Goal: Task Accomplishment & Management: Use online tool/utility

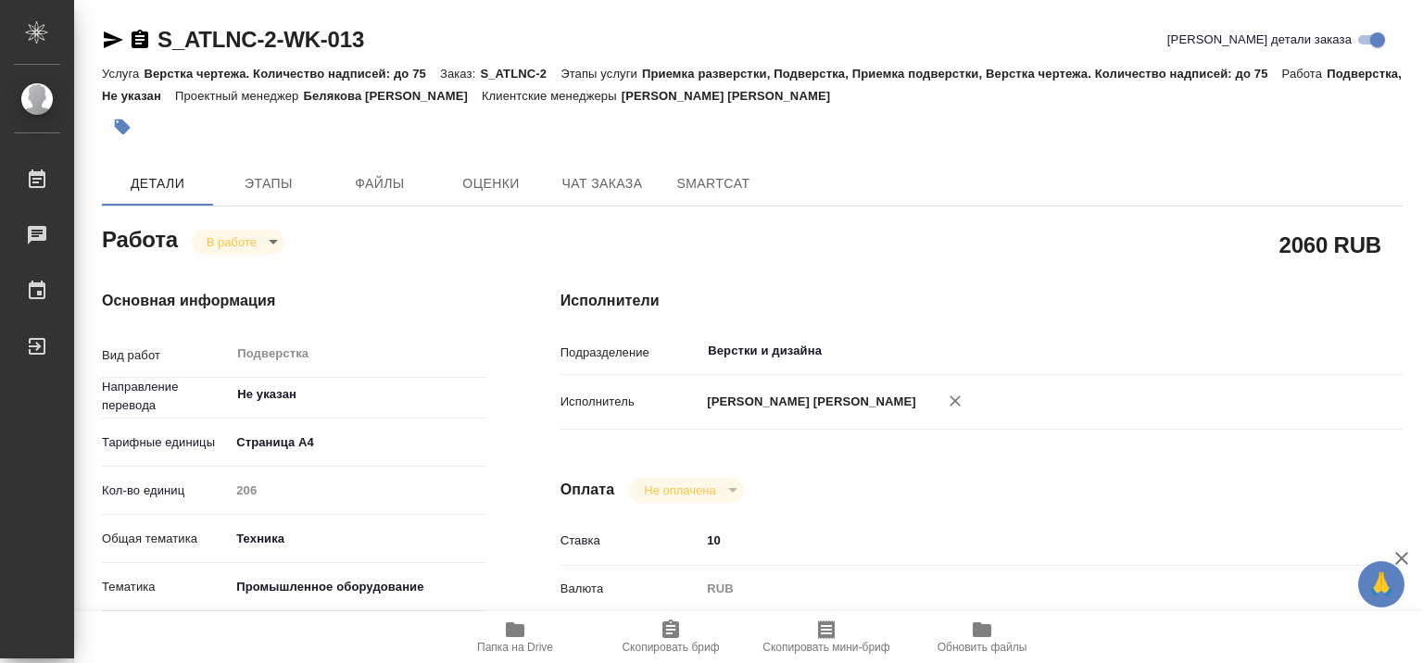
type textarea "x"
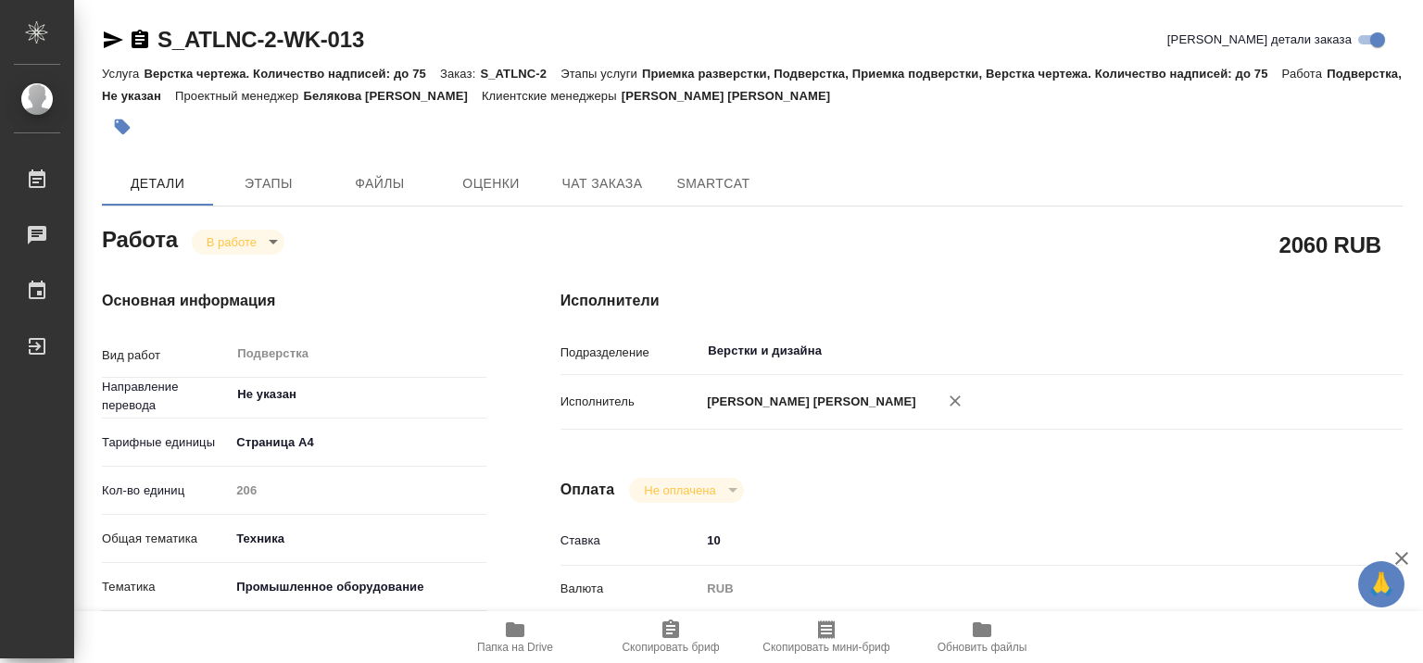
type textarea "x"
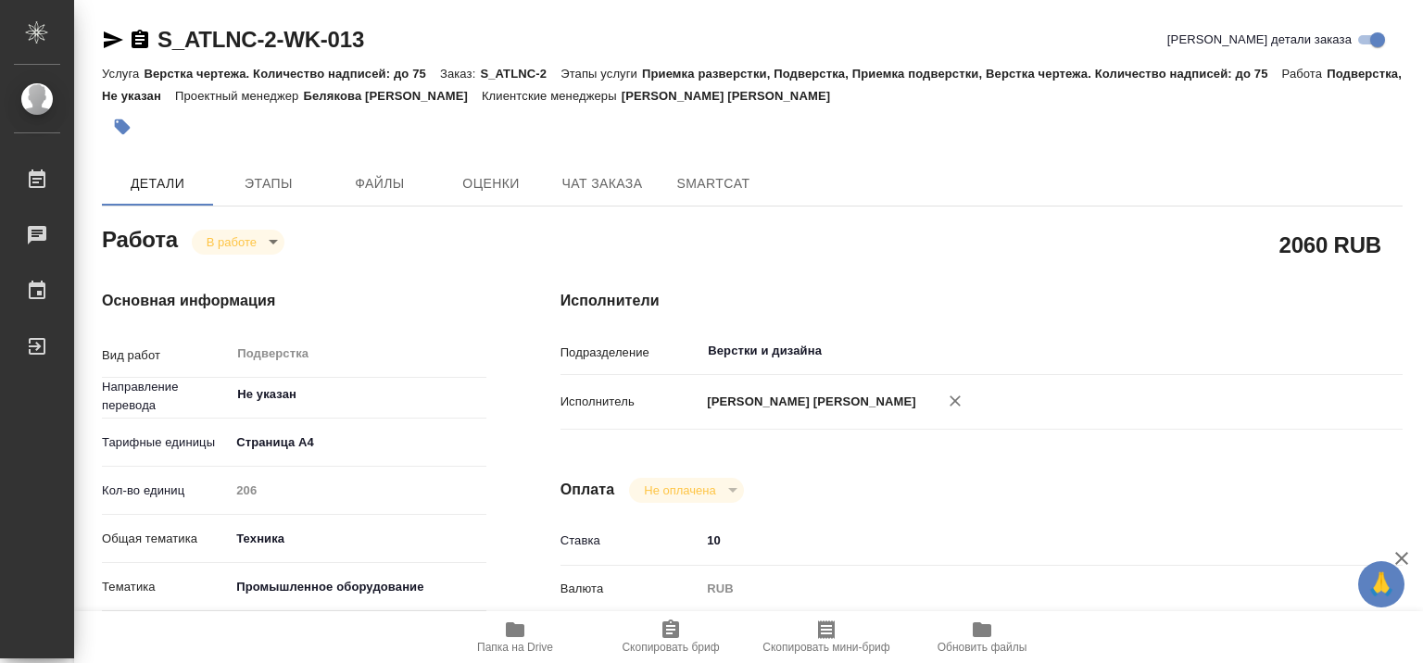
type textarea "x"
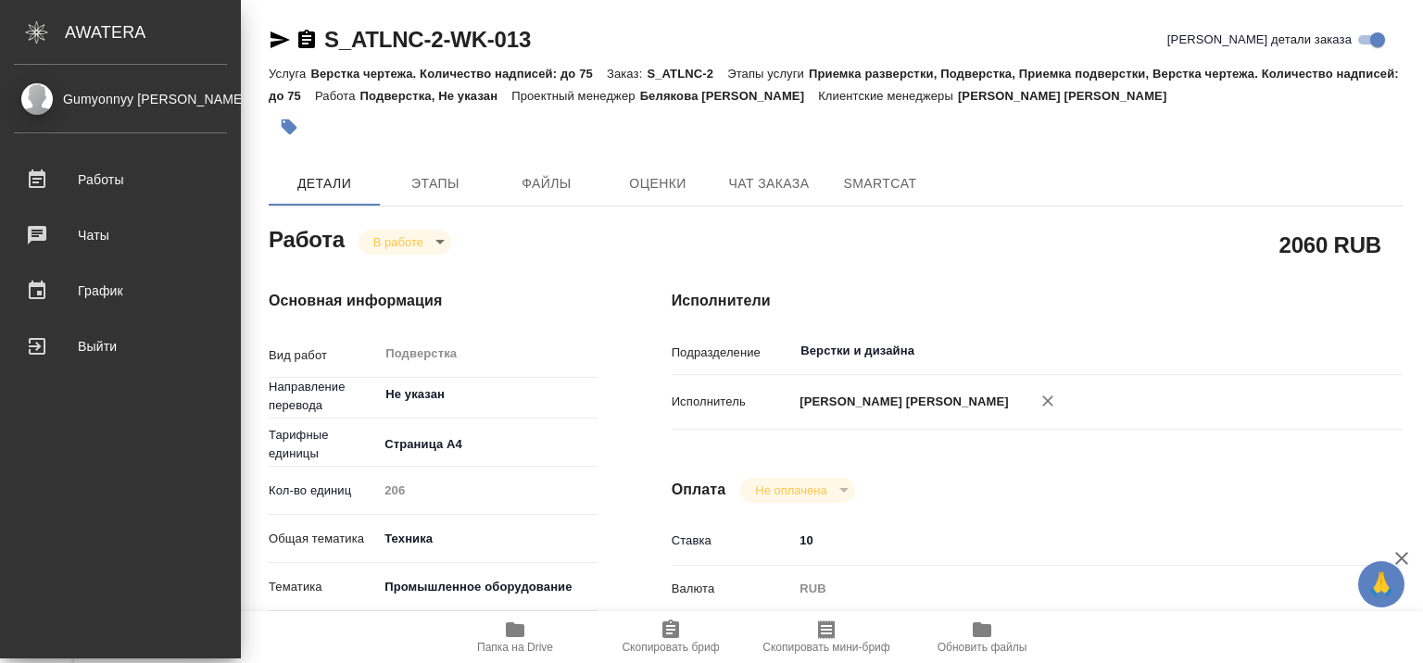
type textarea "x"
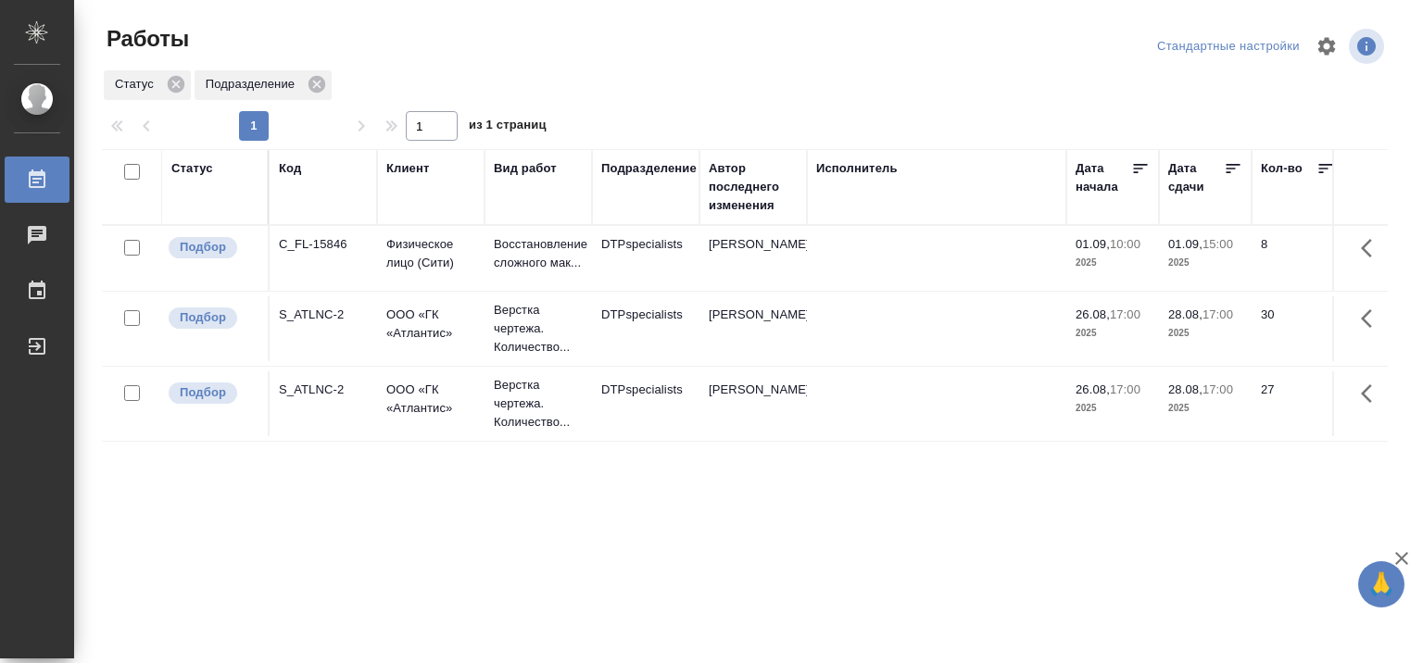
click at [658, 169] on div "Подразделение" at bounding box center [648, 168] width 95 height 19
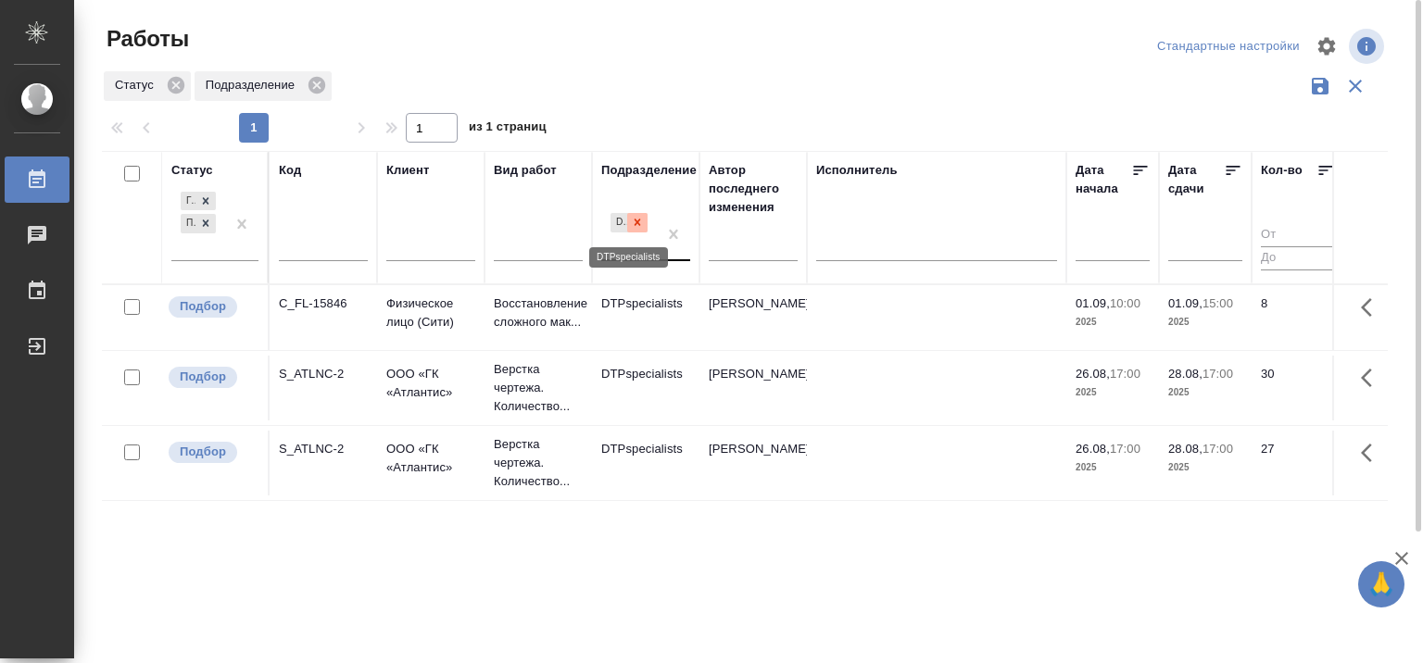
click at [641, 226] on icon at bounding box center [637, 222] width 13 height 13
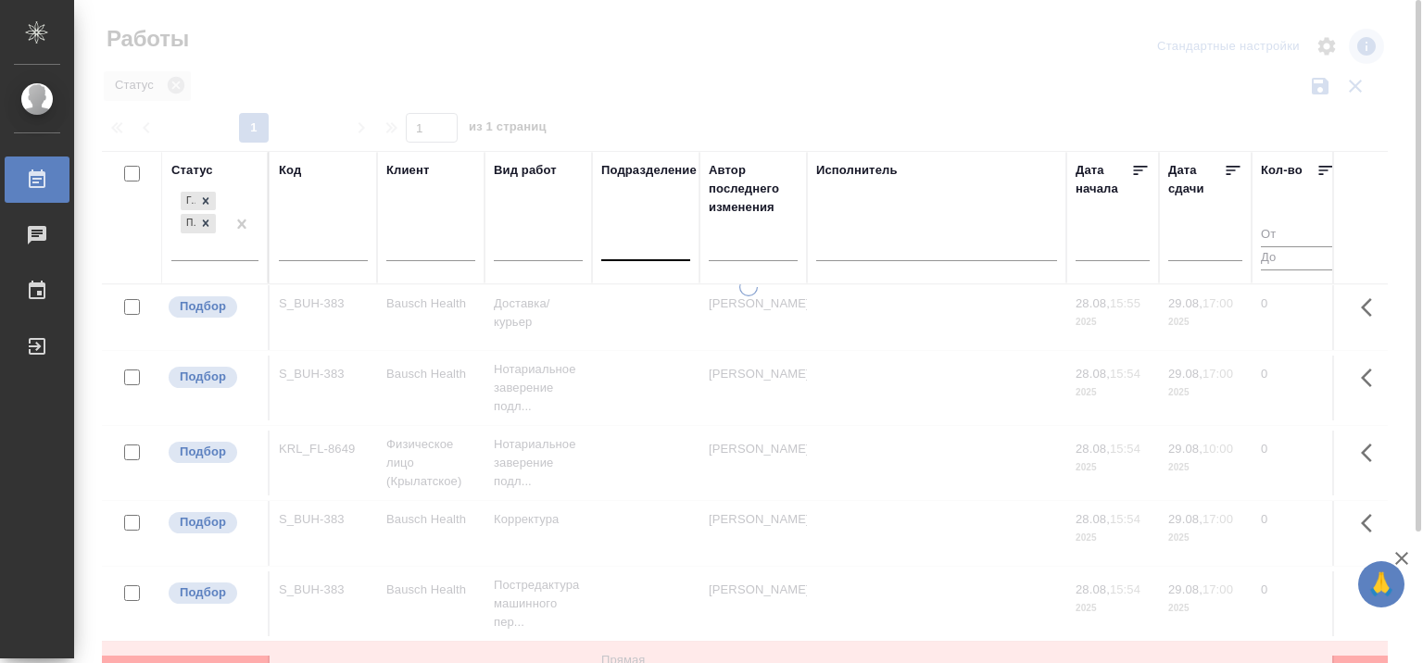
click at [862, 169] on div "Исполнитель" at bounding box center [857, 170] width 82 height 19
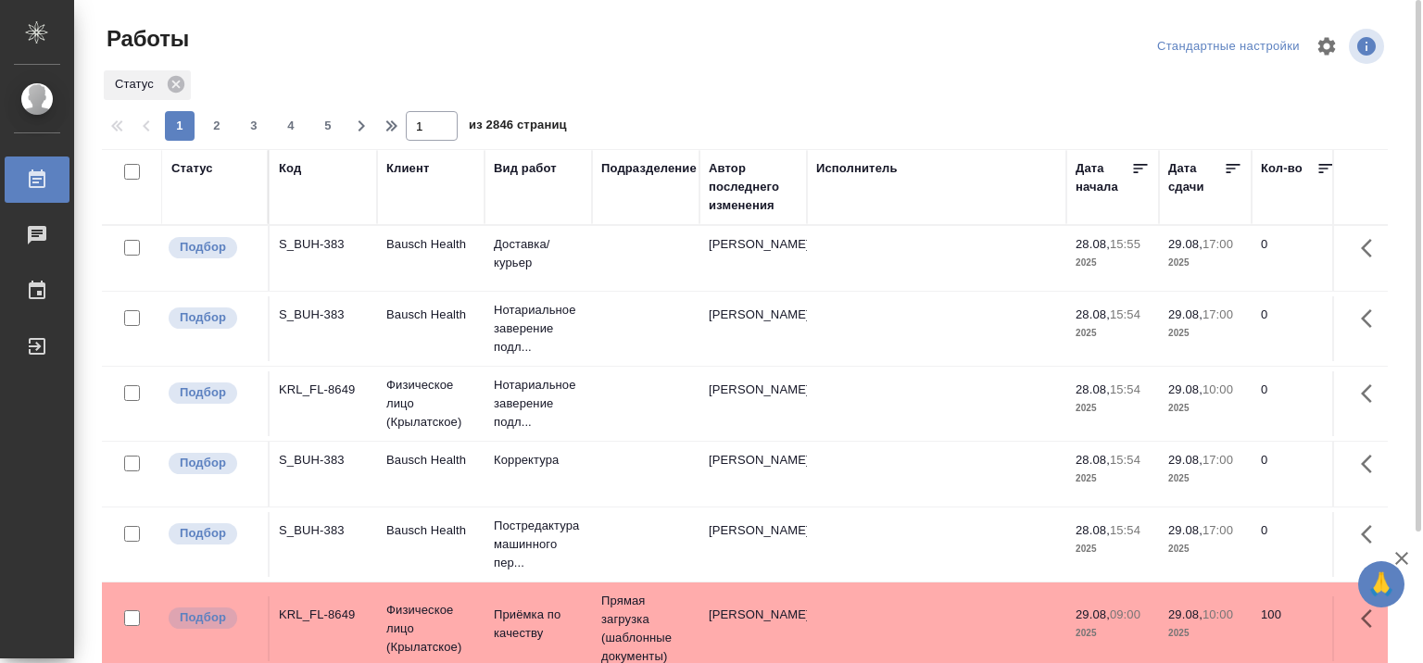
click at [862, 169] on div "Исполнитель" at bounding box center [857, 168] width 82 height 19
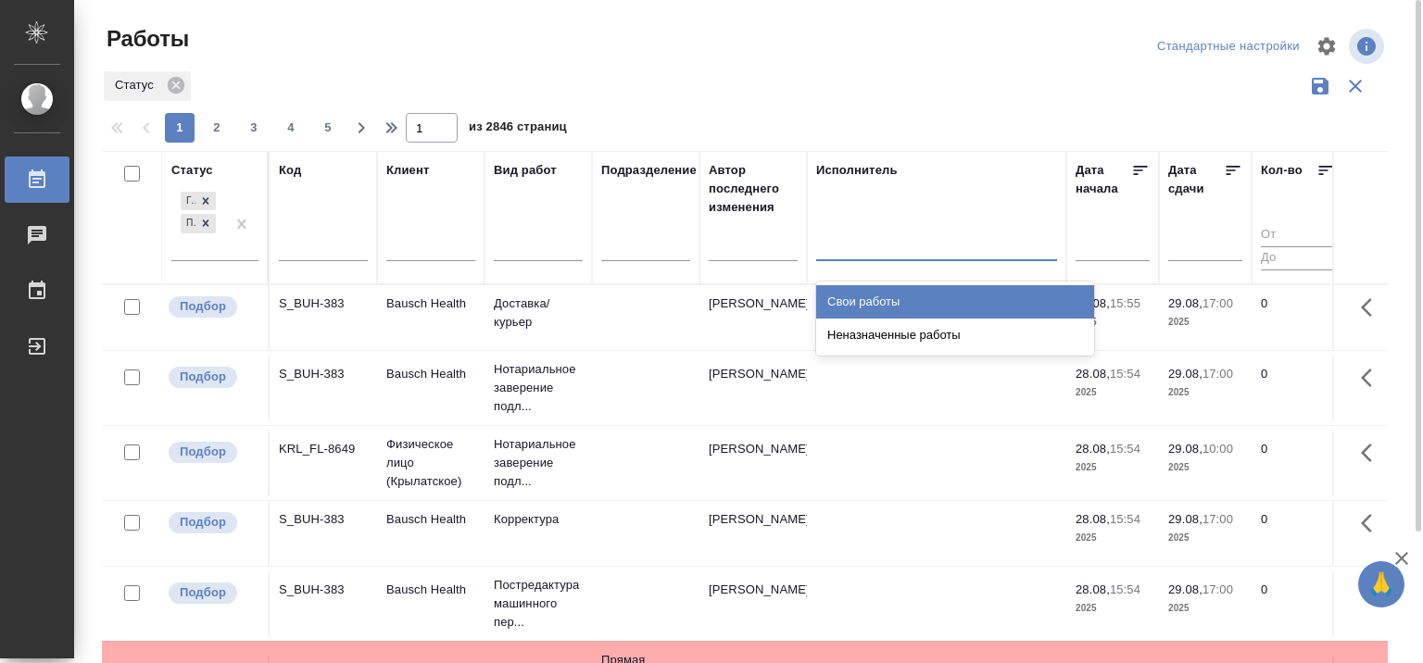
click at [947, 248] on div at bounding box center [936, 242] width 241 height 27
click at [929, 296] on div "Свои работы" at bounding box center [955, 301] width 278 height 33
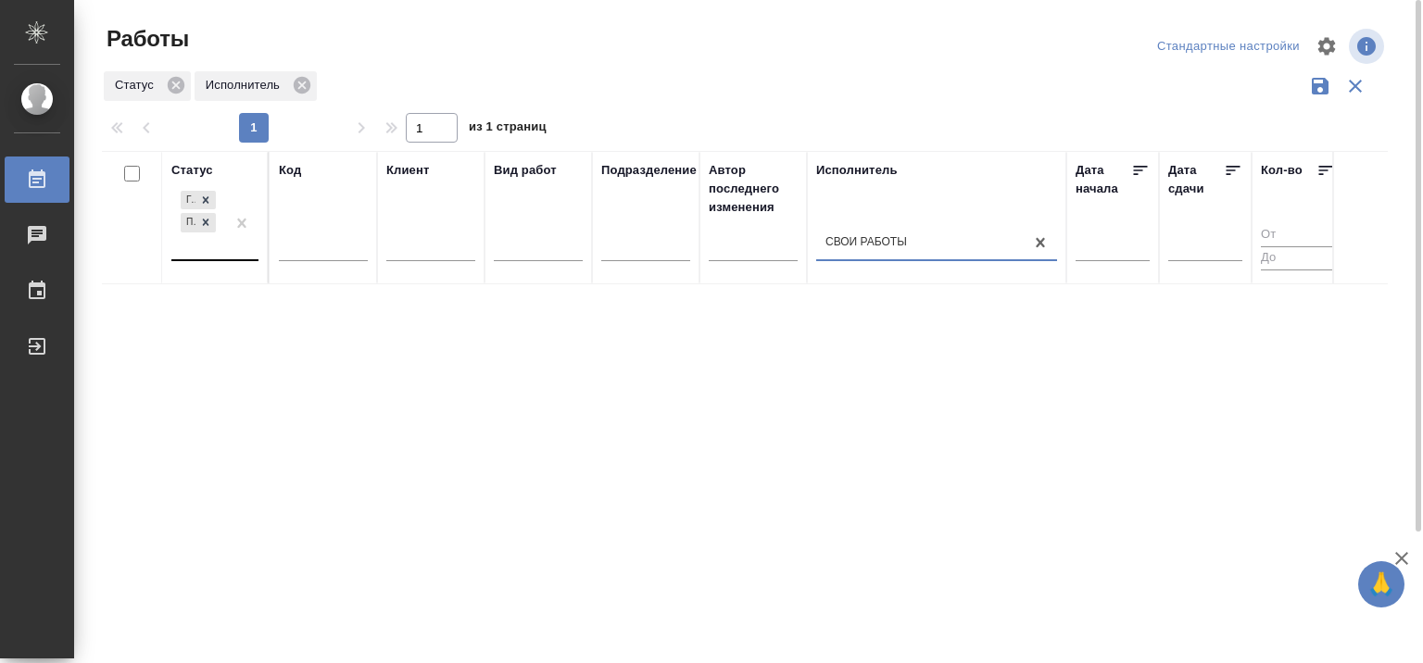
click at [232, 256] on div at bounding box center [241, 223] width 33 height 72
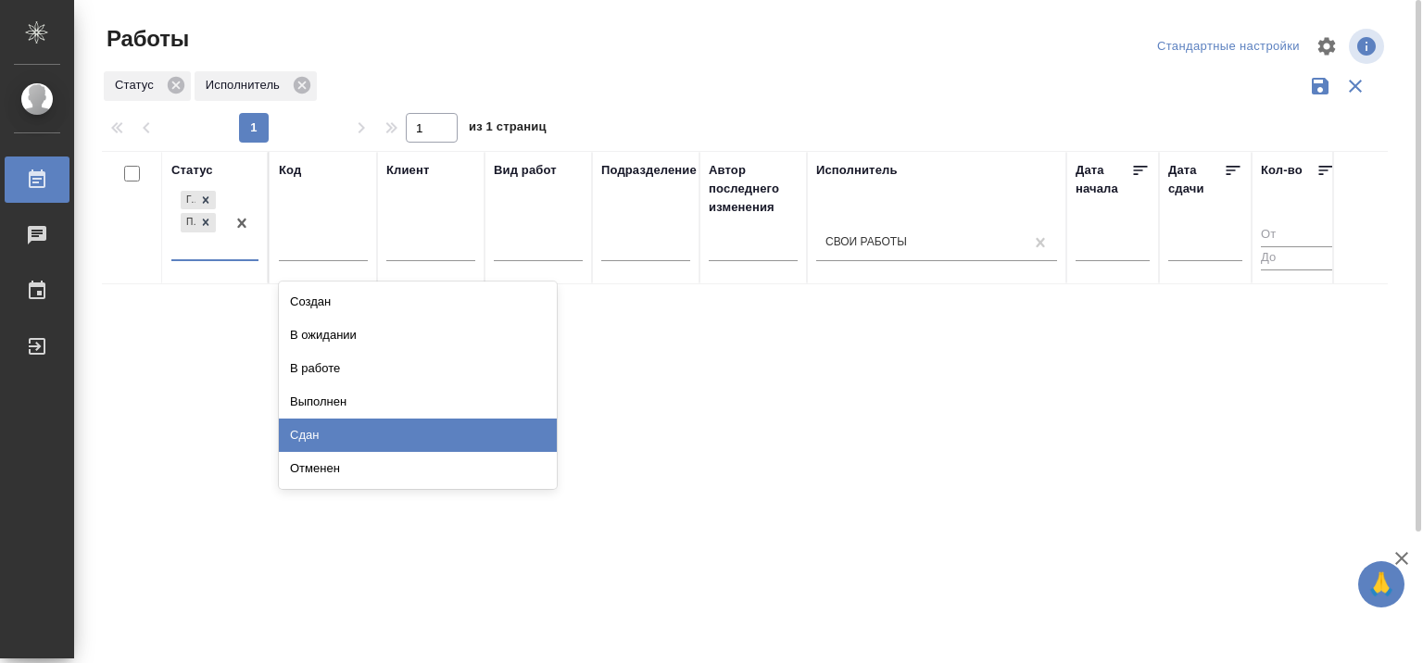
click at [336, 430] on div "Сдан" at bounding box center [418, 435] width 278 height 33
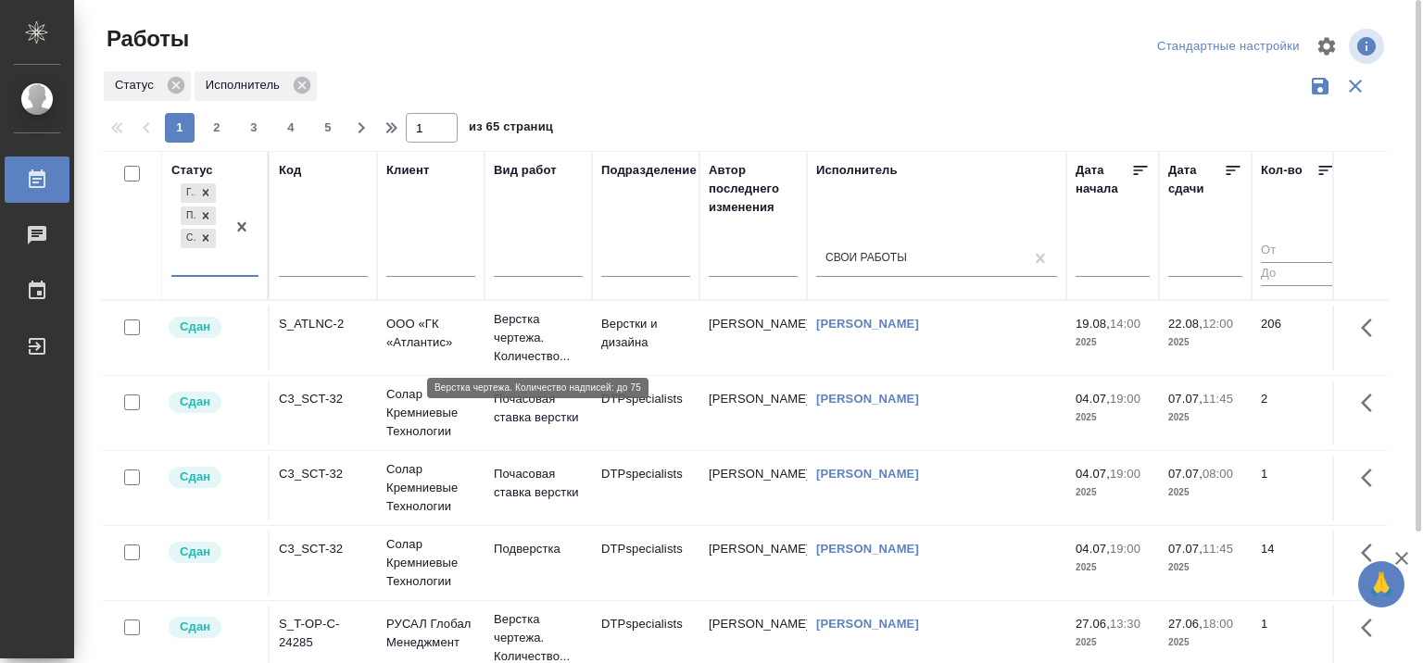
click at [511, 333] on p "Верстка чертежа. Количество..." at bounding box center [538, 338] width 89 height 56
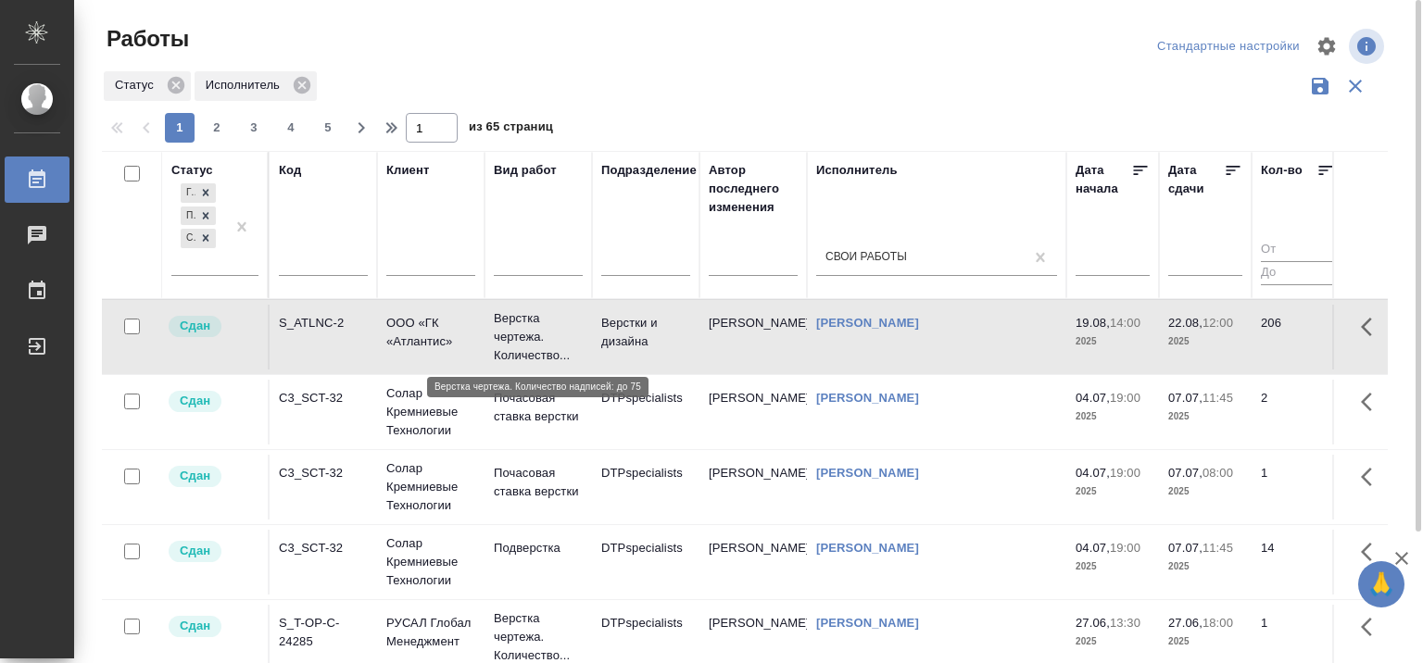
click at [511, 333] on p "Верстка чертежа. Количество..." at bounding box center [538, 337] width 89 height 56
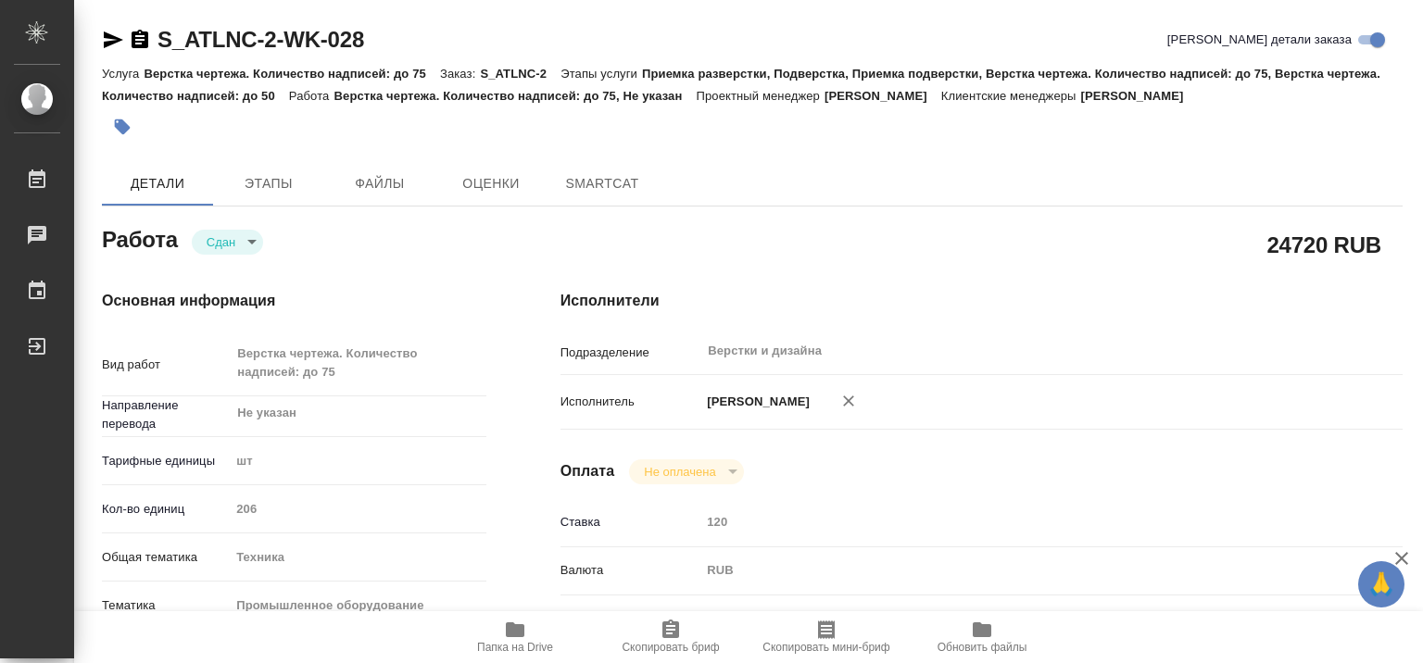
type textarea "x"
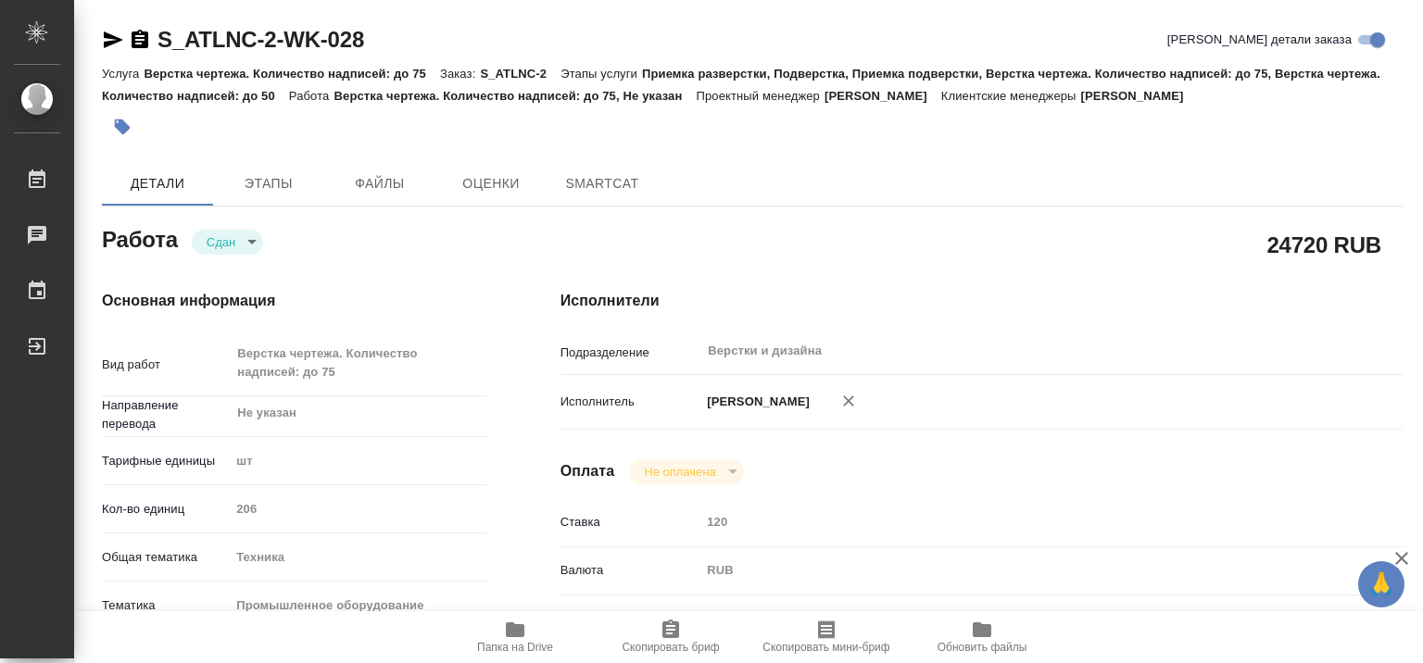
type textarea "x"
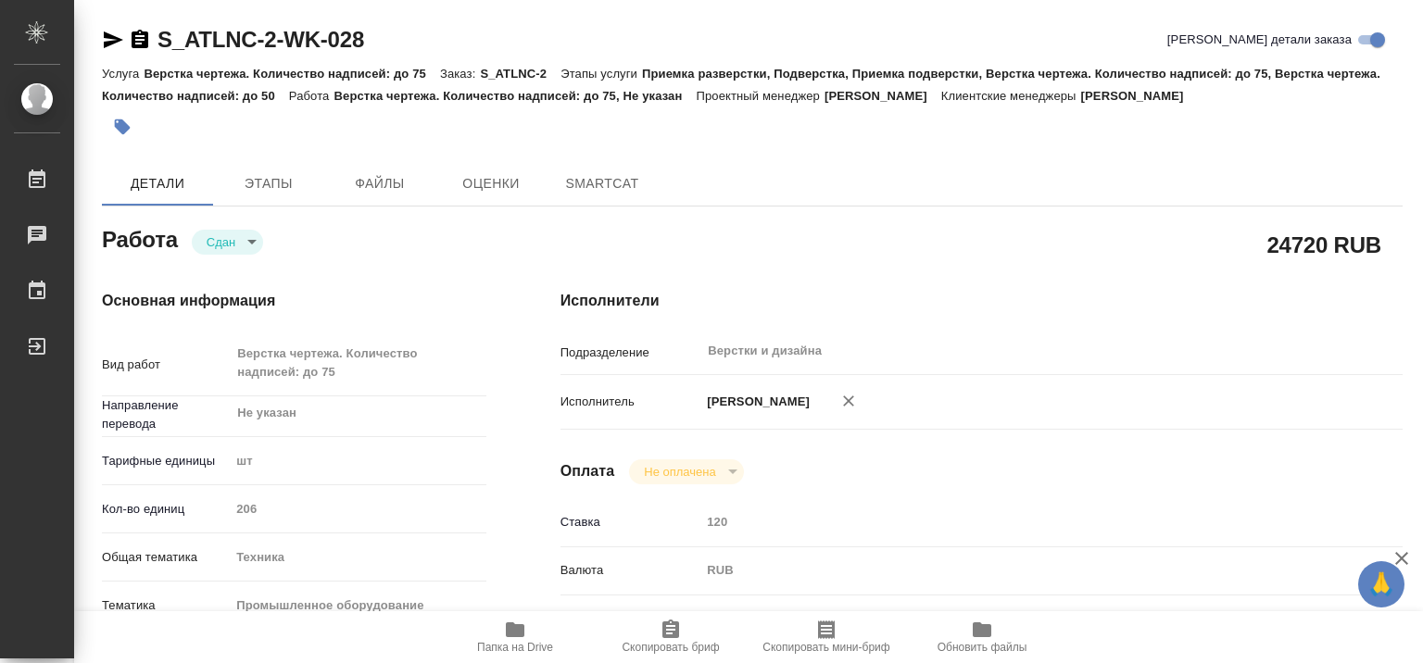
type textarea "x"
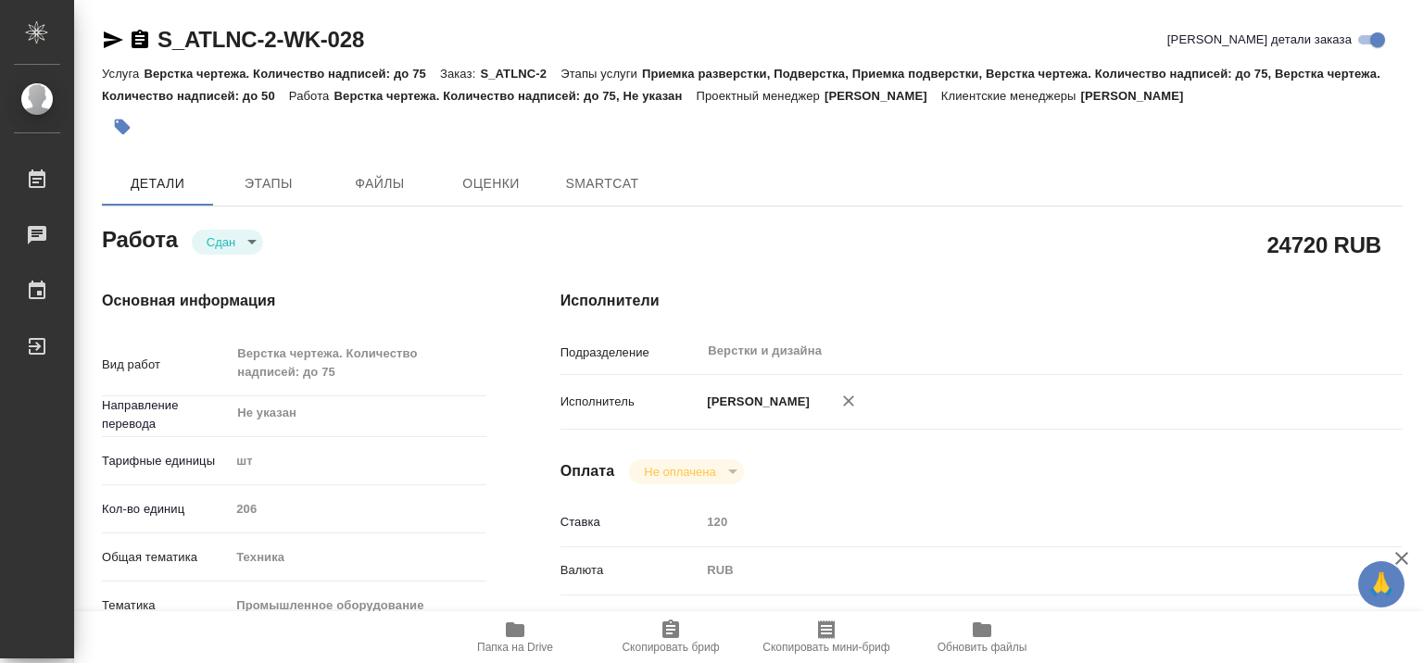
type textarea "x"
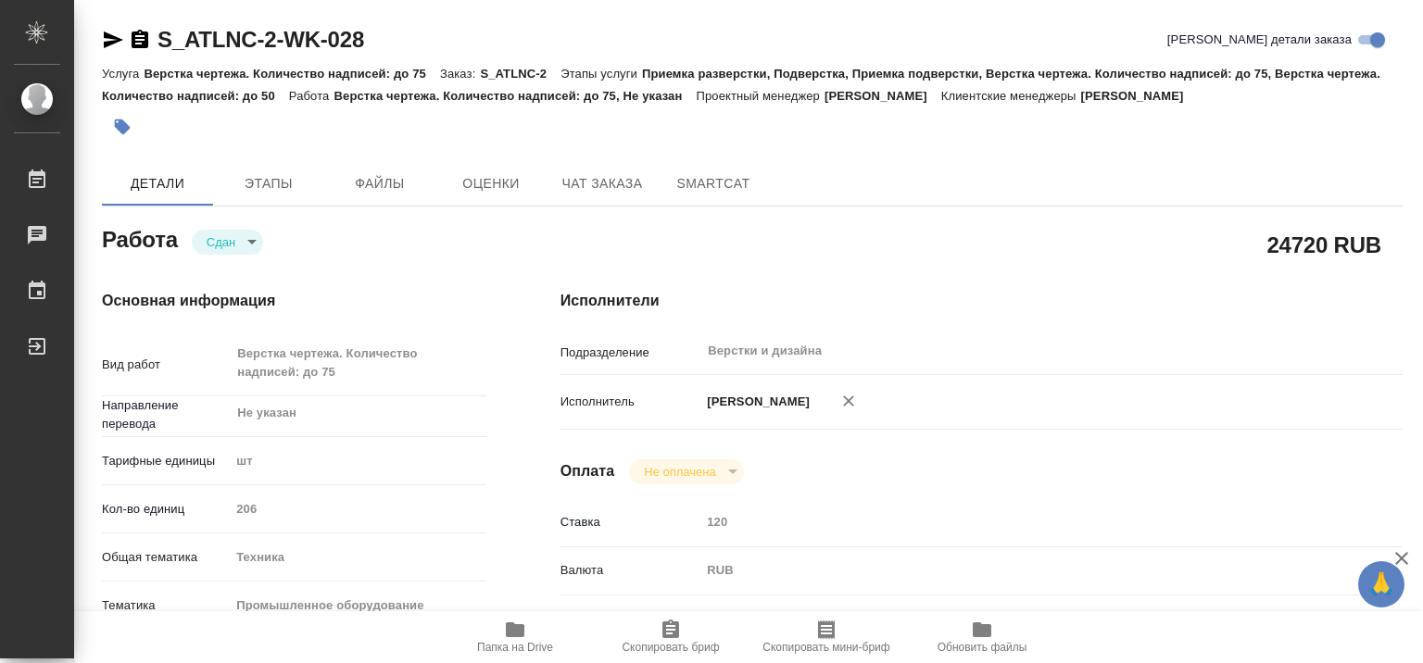
type textarea "x"
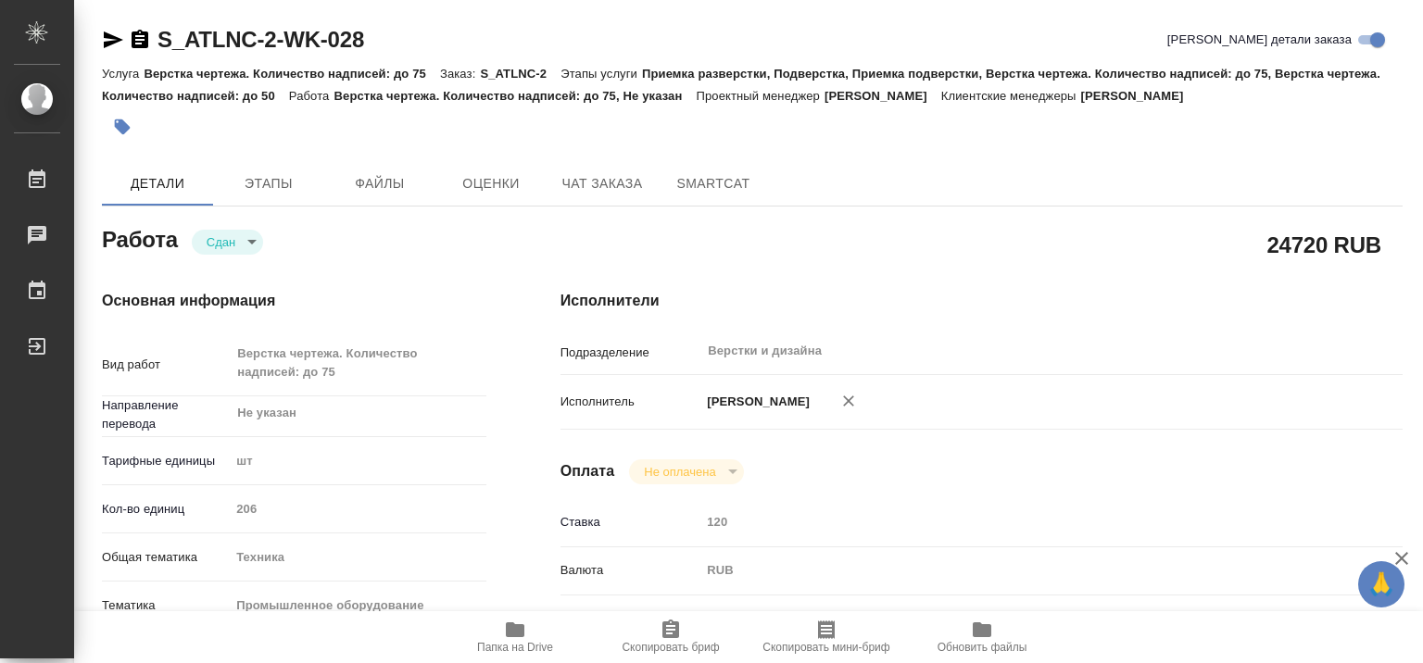
type textarea "x"
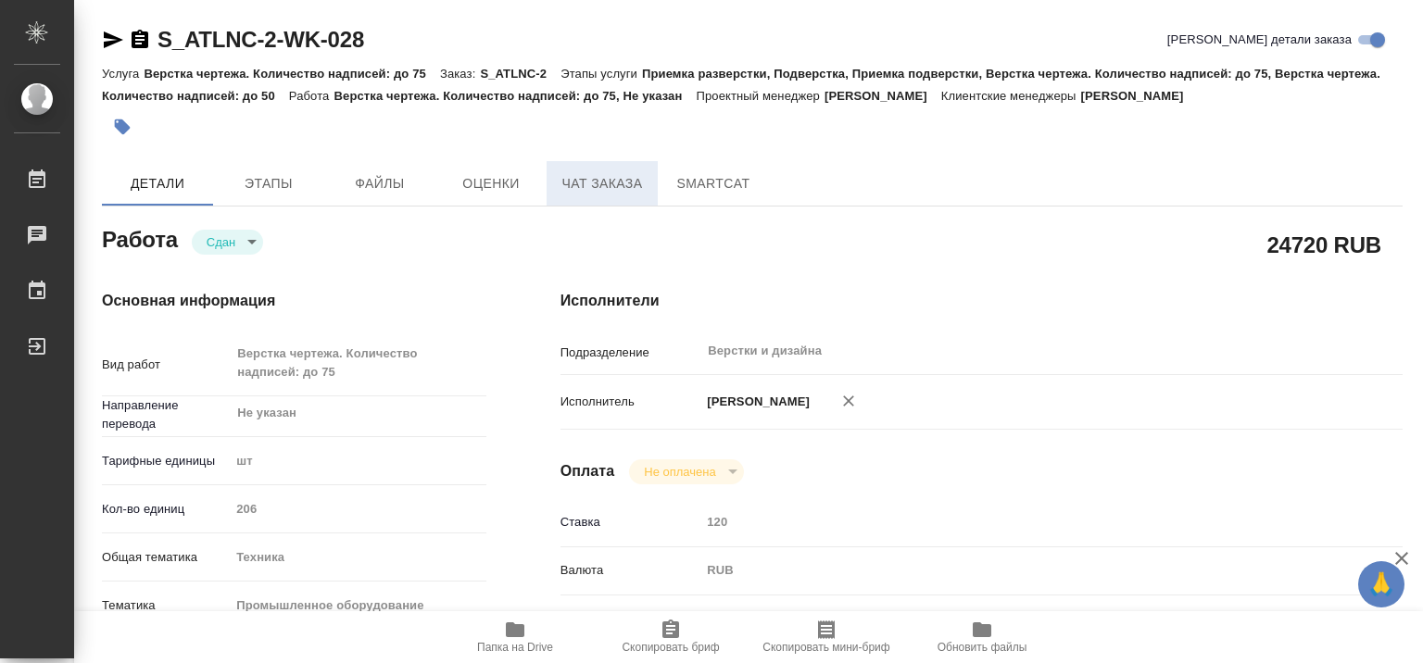
click at [608, 185] on span "Чат заказа" at bounding box center [602, 183] width 89 height 23
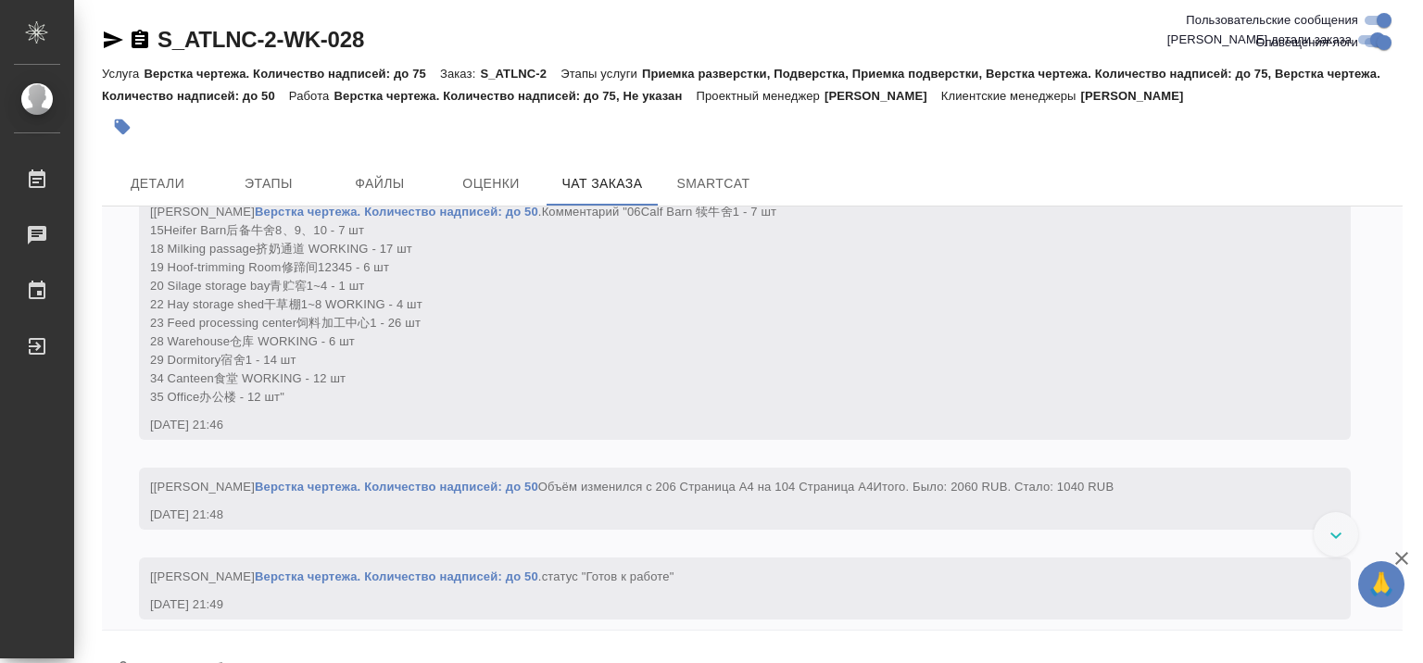
scroll to position [25671, 0]
